Goal: Task Accomplishment & Management: Manage account settings

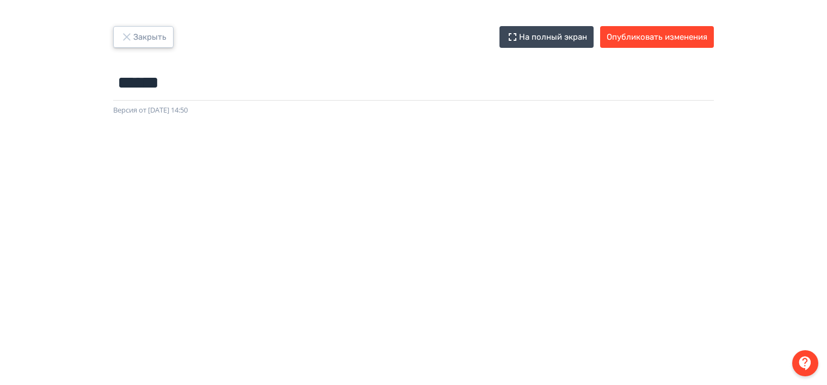
click at [121, 34] on icon "button" at bounding box center [126, 36] width 13 height 13
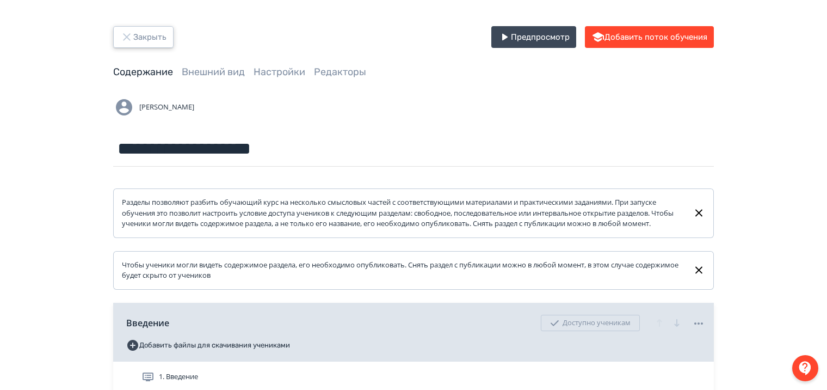
click at [131, 35] on icon "button" at bounding box center [126, 36] width 13 height 13
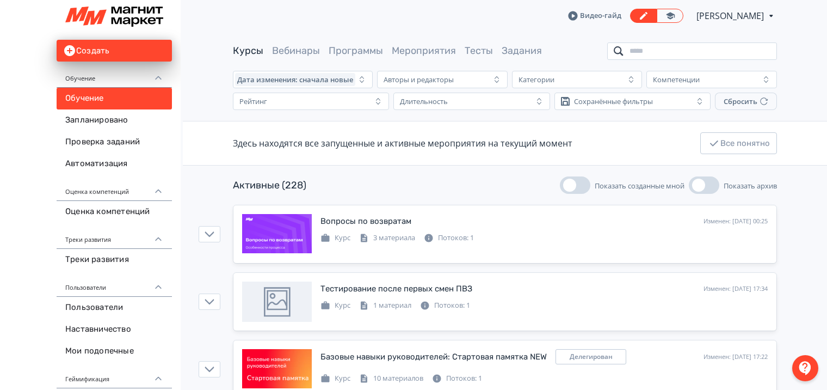
click at [646, 52] on input "search" at bounding box center [692, 50] width 170 height 17
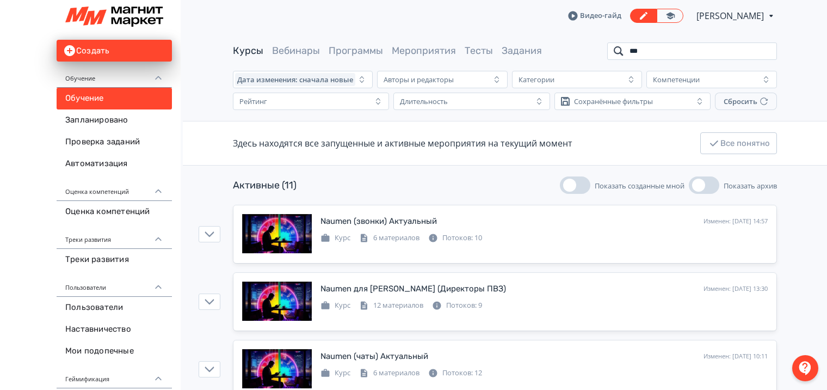
type input "***"
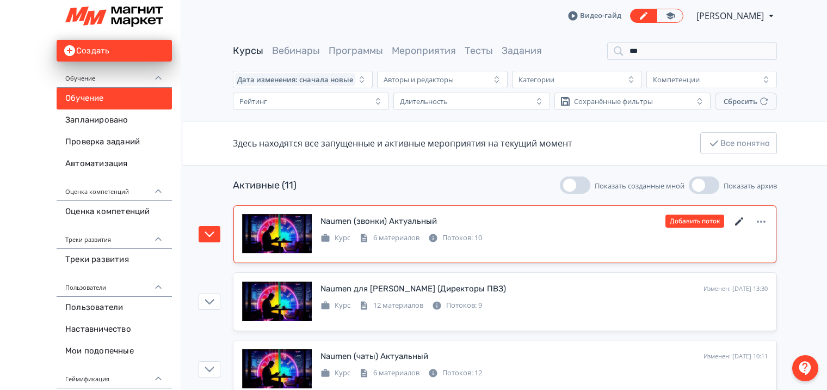
click at [739, 219] on icon at bounding box center [739, 221] width 8 height 8
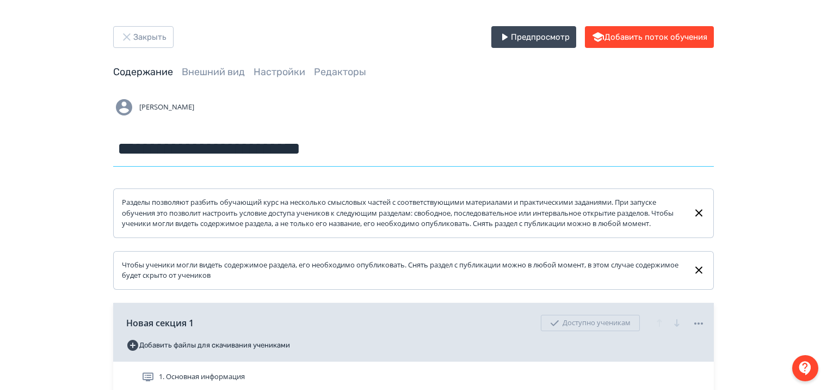
drag, startPoint x: 266, startPoint y: 150, endPoint x: 392, endPoint y: 150, distance: 126.3
click at [392, 150] on input "**********" at bounding box center [413, 148] width 601 height 35
type input "**********"
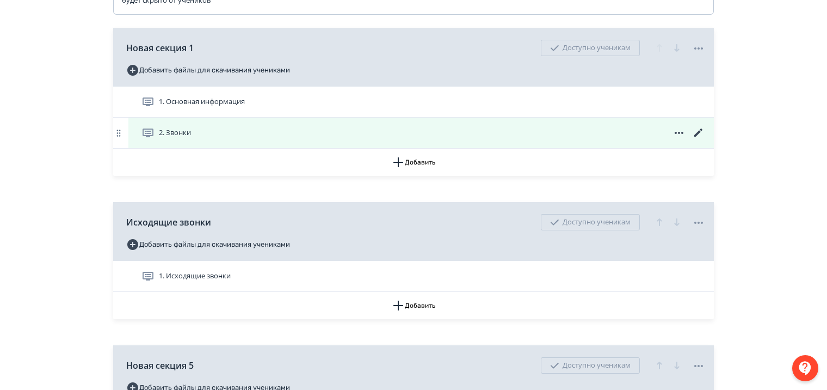
scroll to position [218, 0]
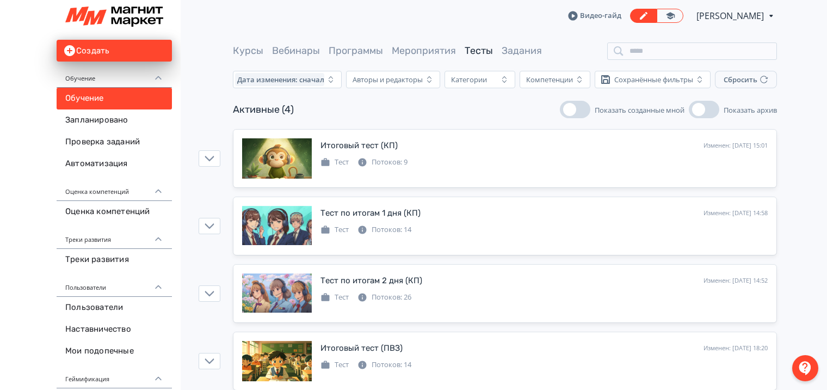
scroll to position [19, 0]
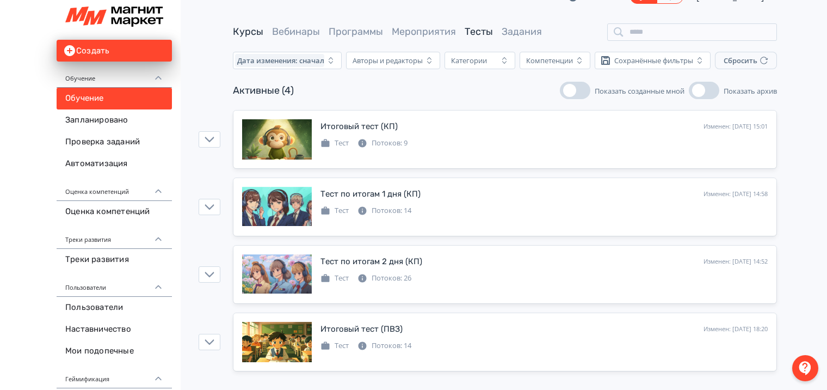
click at [244, 30] on link "Курсы" at bounding box center [248, 32] width 30 height 12
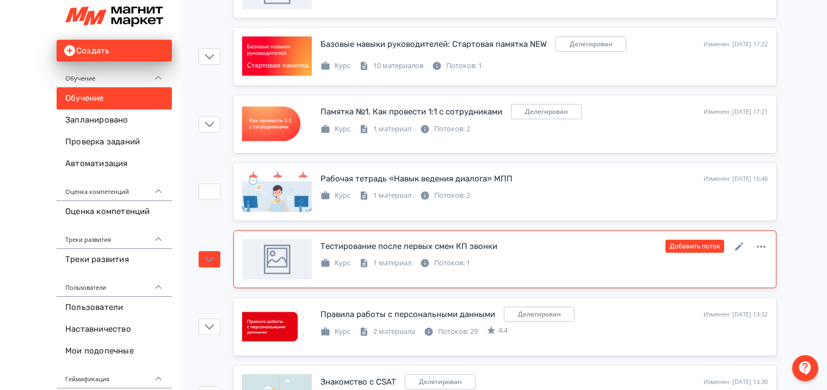
scroll to position [381, 0]
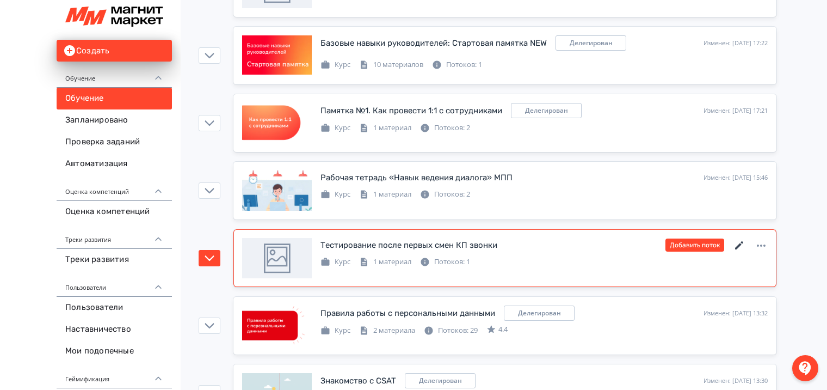
click at [738, 244] on icon at bounding box center [739, 245] width 8 height 8
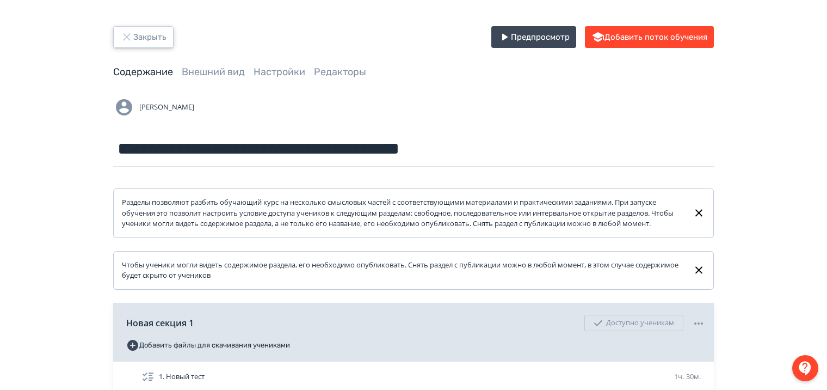
click at [126, 35] on icon "button" at bounding box center [126, 36] width 13 height 13
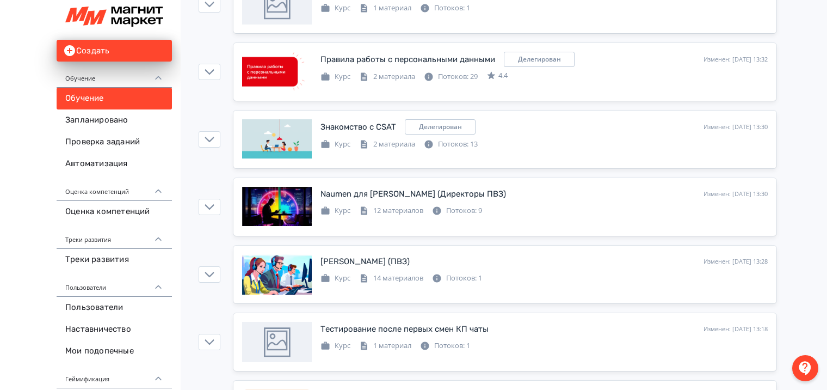
scroll to position [707, 0]
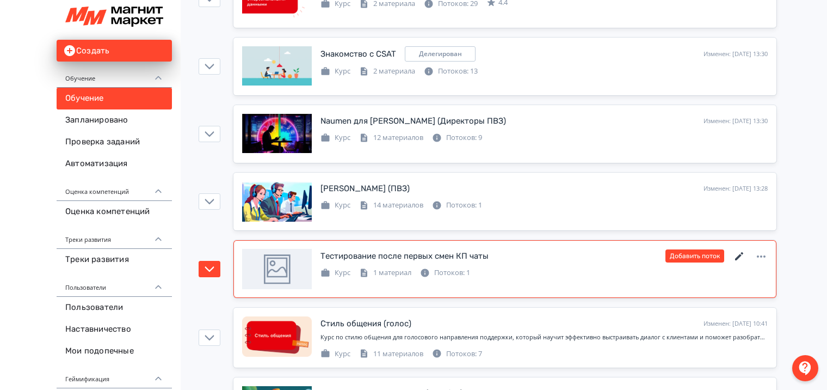
click at [736, 253] on icon at bounding box center [739, 256] width 13 height 13
